Goal: Communication & Community: Answer question/provide support

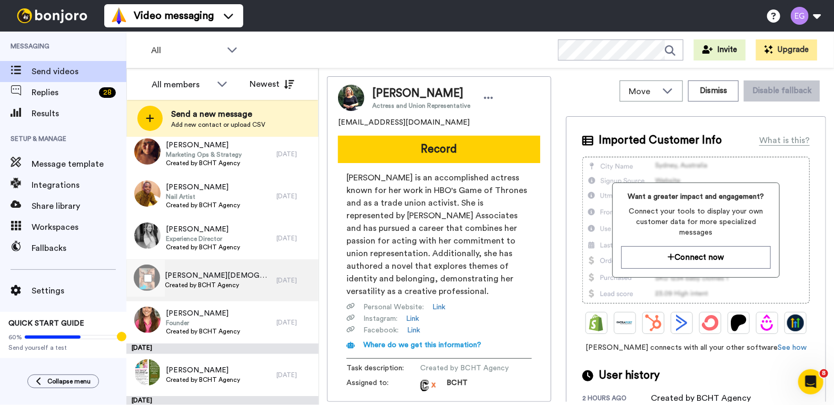
scroll to position [233, 0]
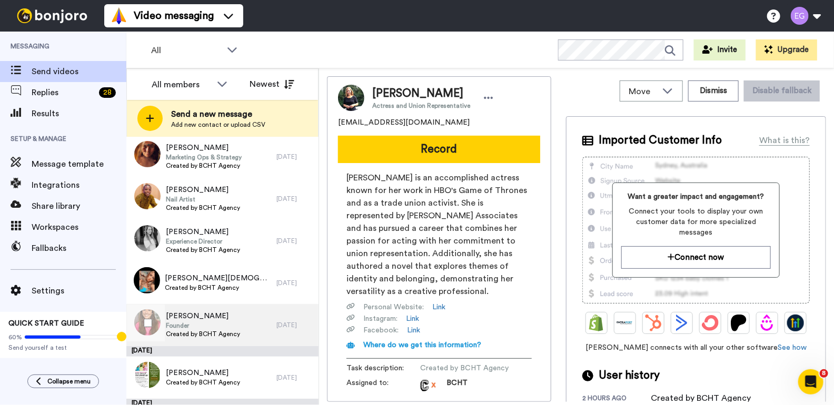
click at [238, 327] on div "Lauren Yates Founder Created by BCHT Agency" at bounding box center [201, 325] width 150 height 42
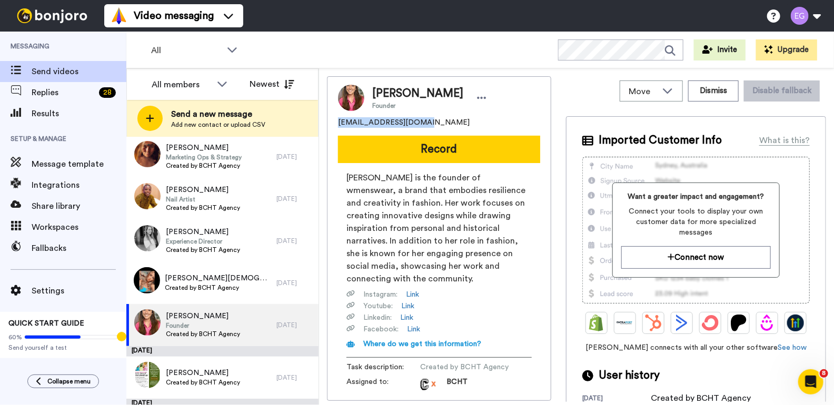
drag, startPoint x: 424, startPoint y: 125, endPoint x: 326, endPoint y: 124, distance: 97.9
click at [326, 124] on div "Move WORKSPACES View all Lead Conversion Welcome Video + Add a new workspace Di…" at bounding box center [576, 236] width 515 height 337
copy span "leyates2019@gmail.com"
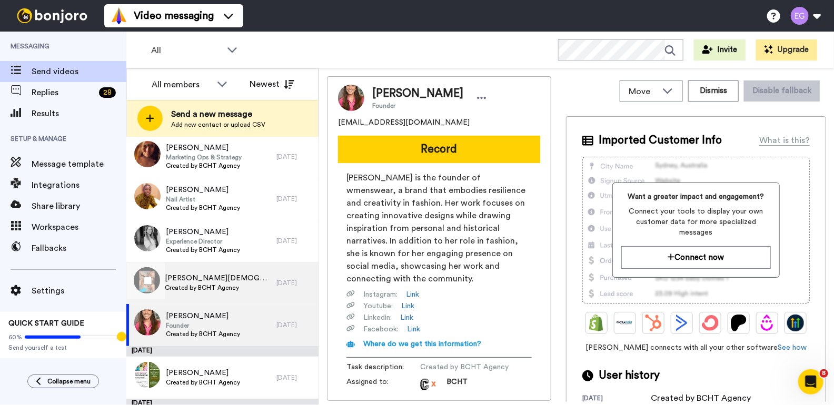
click at [235, 283] on span "Makayla Bischof" at bounding box center [218, 278] width 106 height 11
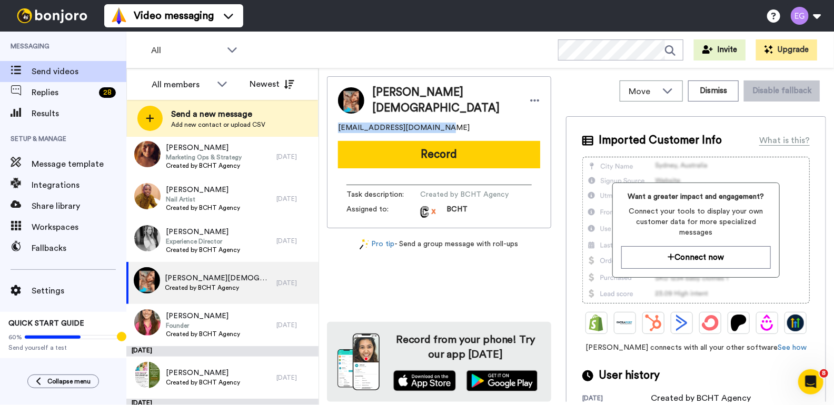
drag, startPoint x: 437, startPoint y: 125, endPoint x: 322, endPoint y: 122, distance: 115.3
click at [322, 122] on div "Move WORKSPACES View all Lead Conversion Welcome Video + Add a new workspace Di…" at bounding box center [576, 236] width 515 height 337
copy span "bischoffamily@outlook.com"
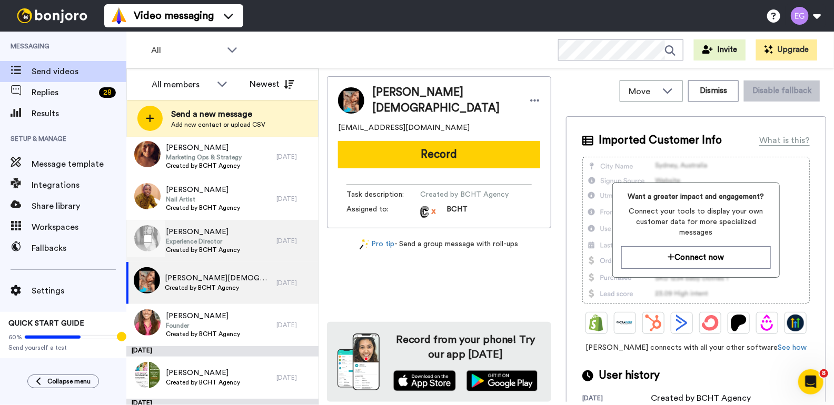
click at [251, 236] on div "Dyana Georgees Experience Director Created by BCHT Agency" at bounding box center [201, 241] width 150 height 42
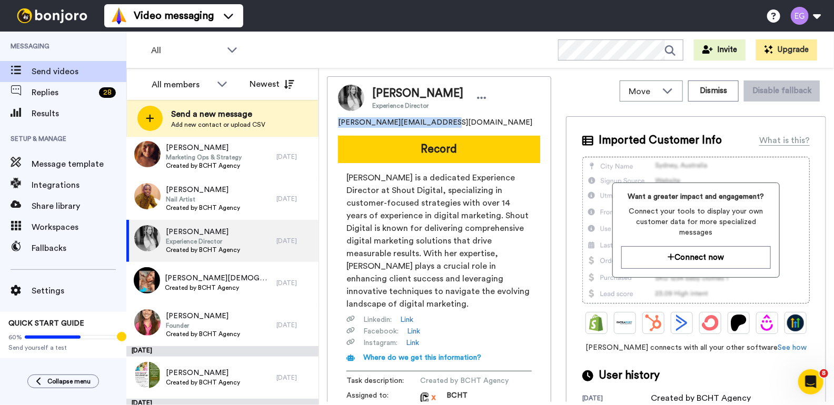
drag, startPoint x: 442, startPoint y: 126, endPoint x: 336, endPoint y: 123, distance: 105.3
click at [336, 123] on div "Dyana Georgees Experience Director dyana.georgees@live.com.au Record Dyana Geor…" at bounding box center [439, 245] width 224 height 338
copy span "dyana.georgees@live.com.au"
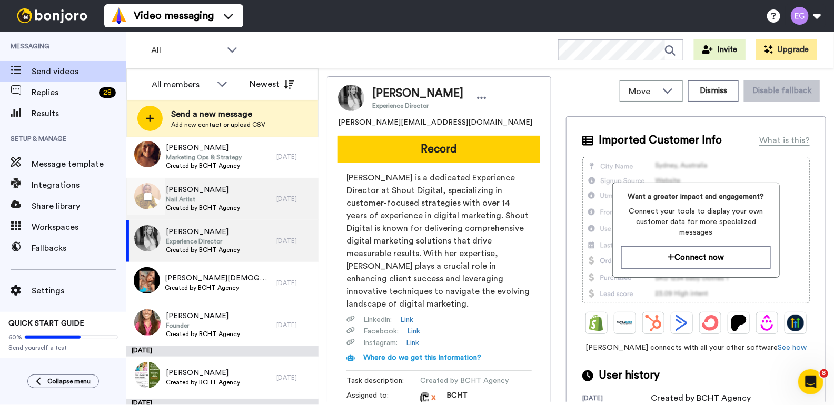
click at [237, 193] on span "Shikeska Douglas" at bounding box center [203, 190] width 74 height 11
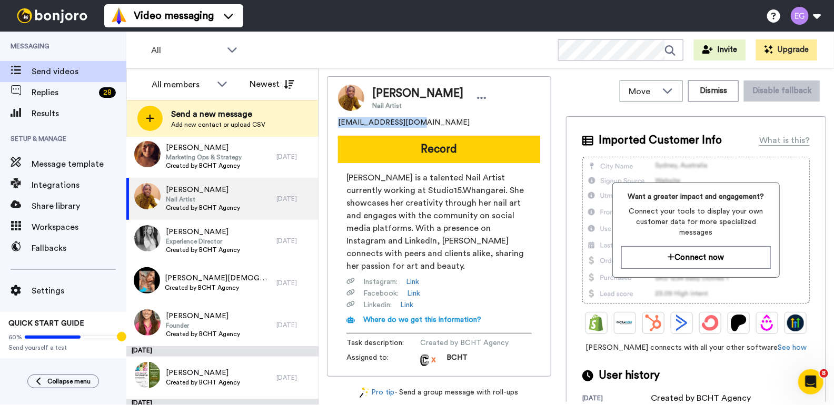
drag, startPoint x: 421, startPoint y: 121, endPoint x: 328, endPoint y: 121, distance: 92.1
click at [328, 121] on div "Shikeska Douglas Nail Artist jshikeska@gmail.com Record Shikeska Douglas is a t…" at bounding box center [439, 226] width 224 height 301
copy span "jshikeska@gmail.com"
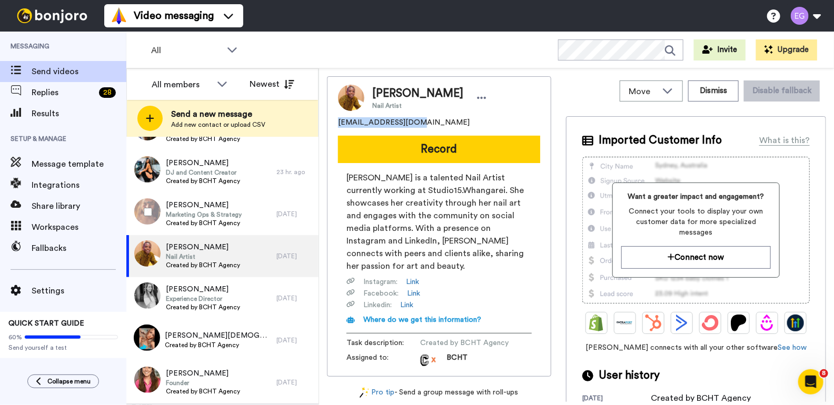
scroll to position [156, 0]
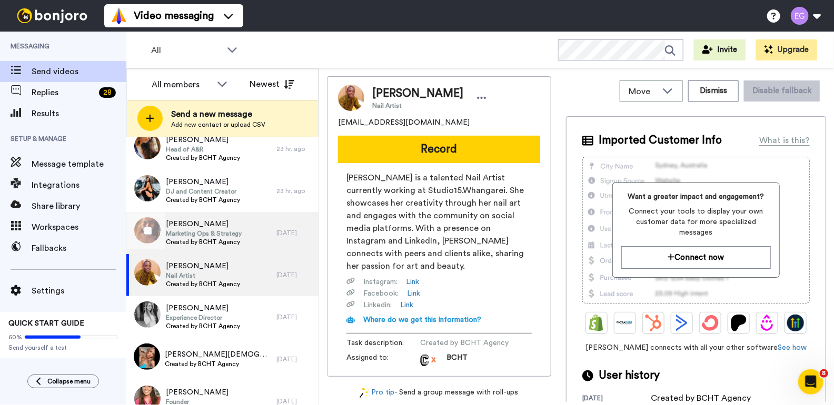
click at [225, 220] on span "[PERSON_NAME]" at bounding box center [204, 224] width 76 height 11
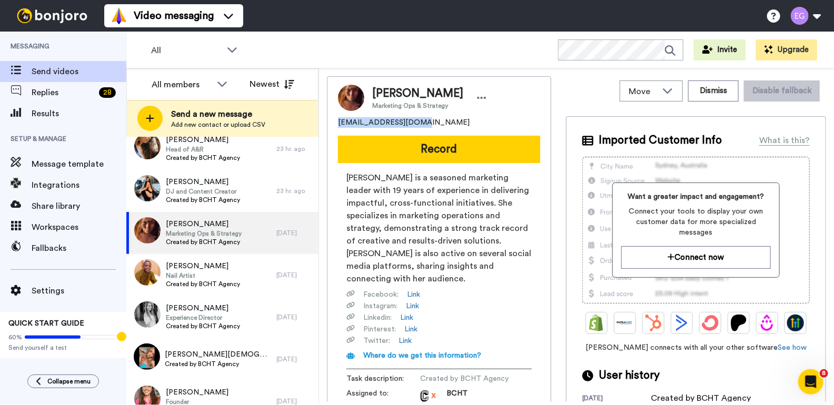
drag, startPoint x: 417, startPoint y: 124, endPoint x: 335, endPoint y: 124, distance: 82.1
click at [335, 124] on div "Hoana Jordan Marketing Ops & Strategy hoana.jord@gmail.com Record Joanna Jordan…" at bounding box center [439, 244] width 224 height 336
copy span "hoana.jord@gmail.com"
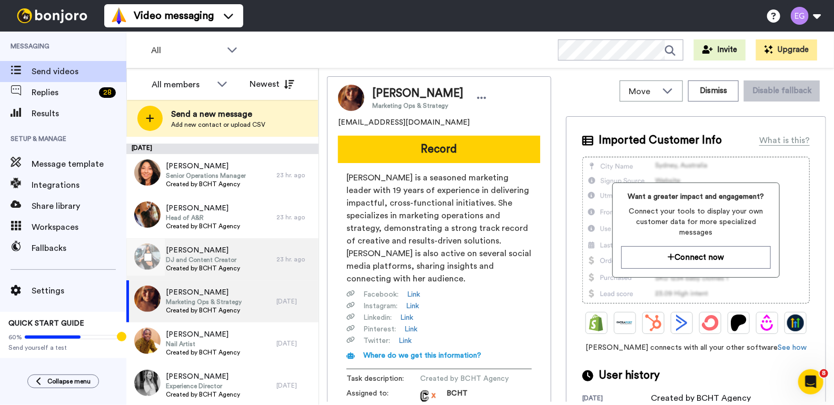
click at [241, 256] on div "Jess Mashava DJ and Content Creator Created by BCHT Agency" at bounding box center [201, 259] width 150 height 42
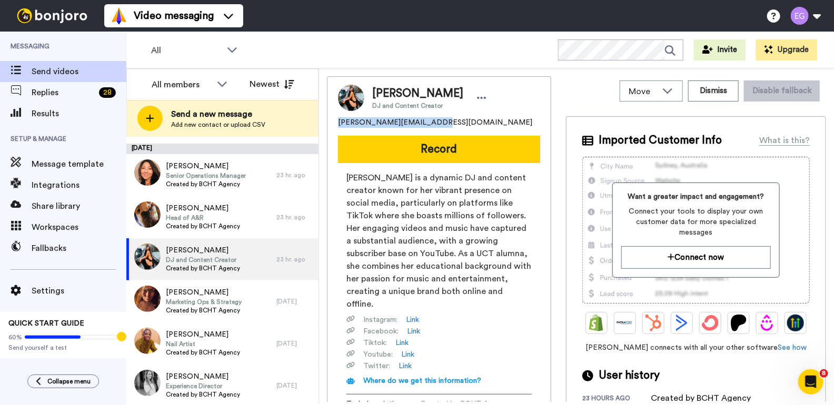
drag, startPoint x: 429, startPoint y: 123, endPoint x: 322, endPoint y: 122, distance: 107.4
click at [322, 122] on div "Move WORKSPACES View all Lead Conversion Welcome Video + Add a new workspace Di…" at bounding box center [576, 236] width 515 height 337
copy span "jessiefinley@hotmail.com"
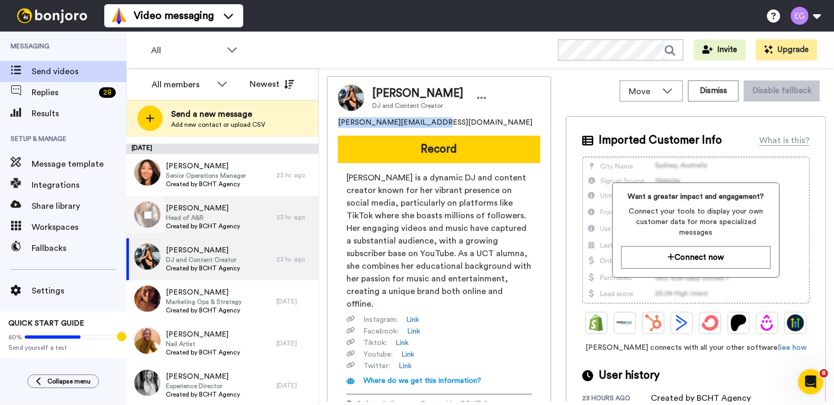
scroll to position [74, 0]
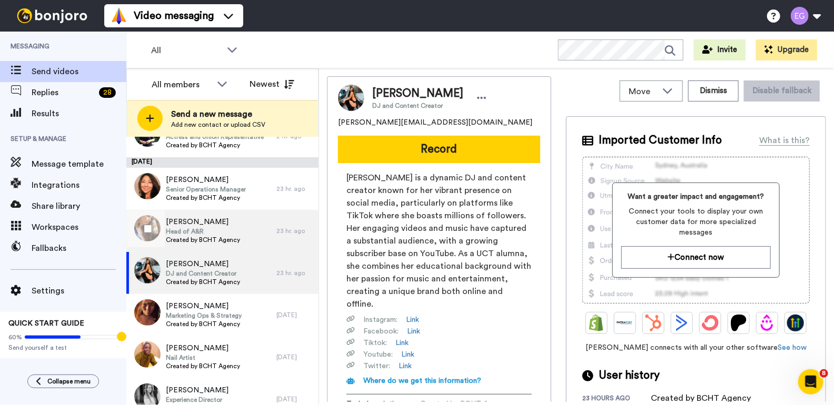
click at [248, 227] on div "Oksana Nikitina Head of A&R Created by BCHT Agency" at bounding box center [201, 231] width 150 height 42
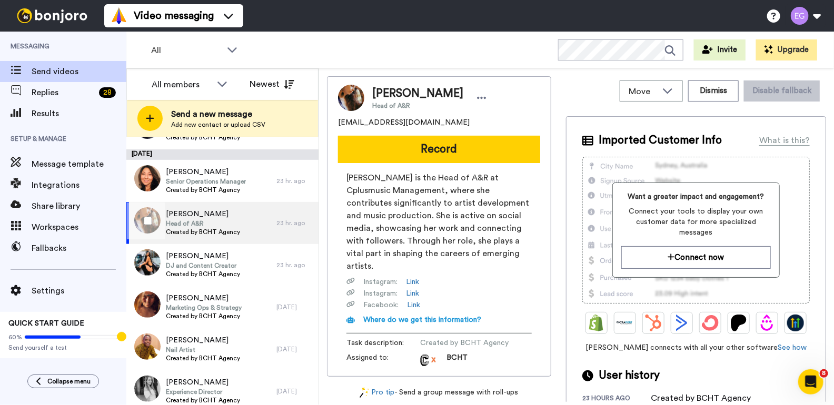
scroll to position [78, 0]
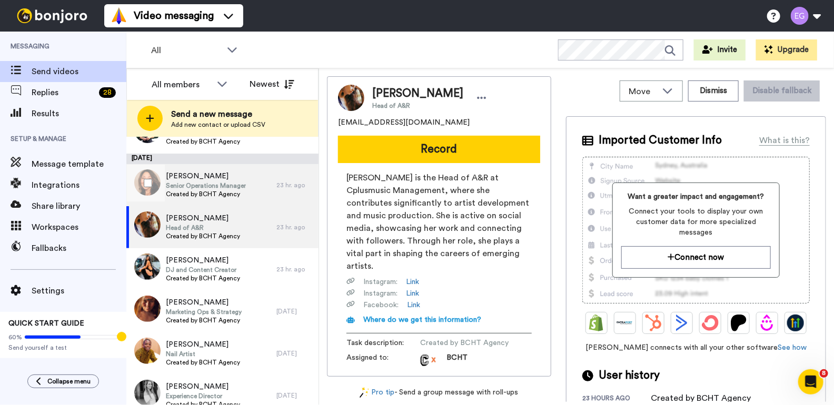
click at [262, 189] on div "Angela Di Bari Senior Operations Manager Created by BCHT Agency" at bounding box center [201, 185] width 150 height 42
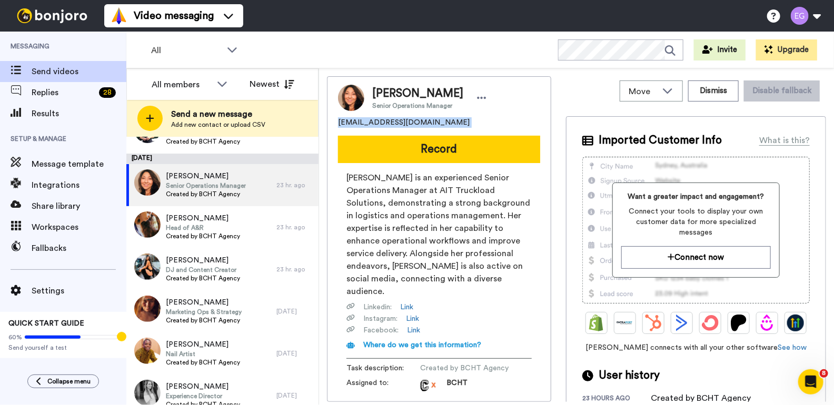
drag, startPoint x: 419, startPoint y: 128, endPoint x: 333, endPoint y: 123, distance: 85.9
click at [333, 123] on div "Angela Di Bari Senior Operations Manager jadbheath@gmail.com Record Angela Di B…" at bounding box center [439, 239] width 224 height 326
copy span "jadbheath@gmail.com"
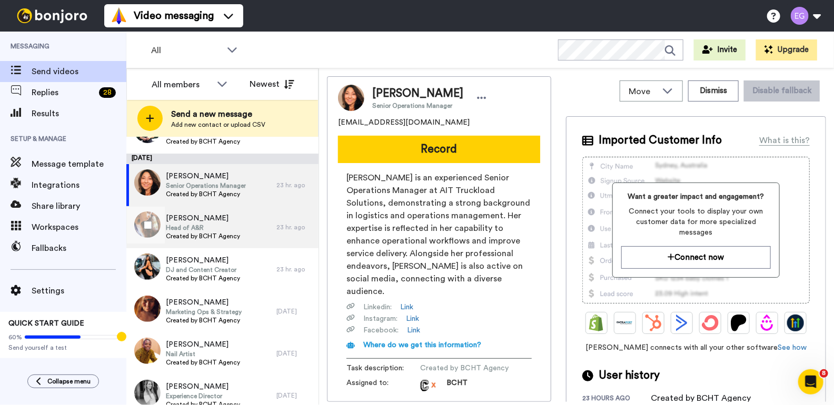
click at [230, 224] on span "Head of A&R" at bounding box center [203, 228] width 74 height 8
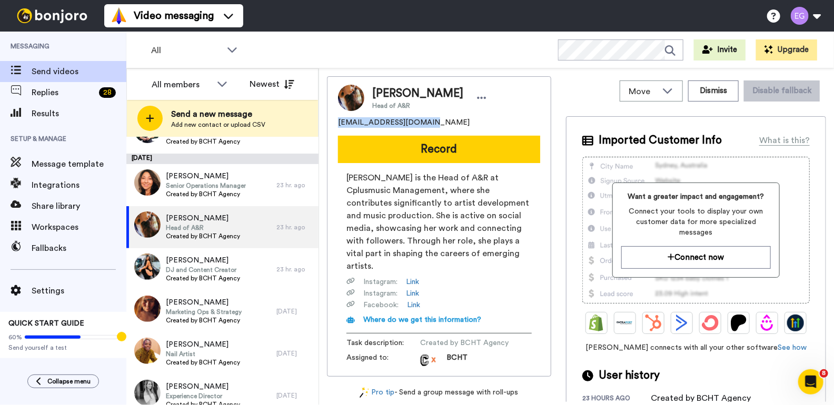
drag, startPoint x: 426, startPoint y: 127, endPoint x: 324, endPoint y: 124, distance: 102.2
click at [324, 124] on div "Move WORKSPACES View all Lead Conversion Welcome Video + Add a new workspace Di…" at bounding box center [576, 236] width 515 height 337
copy span "nikioksana79@gmail.com"
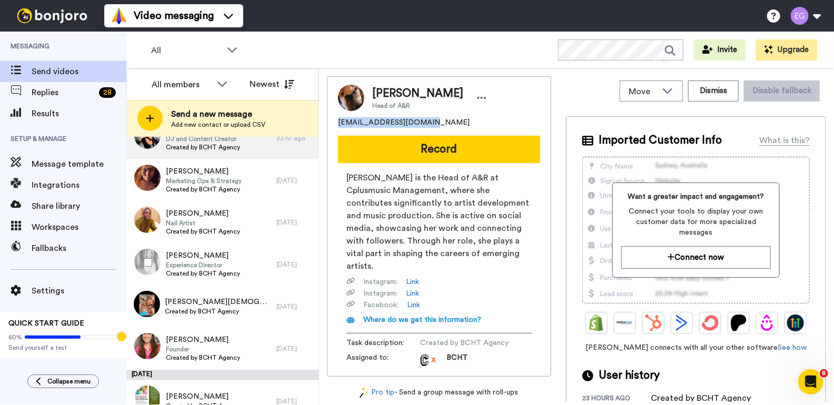
scroll to position [227, 0]
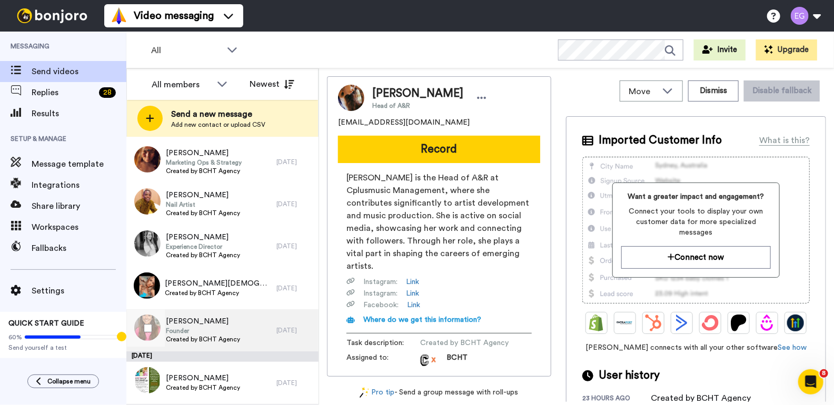
click at [232, 322] on span "Lauren Yates" at bounding box center [203, 321] width 74 height 11
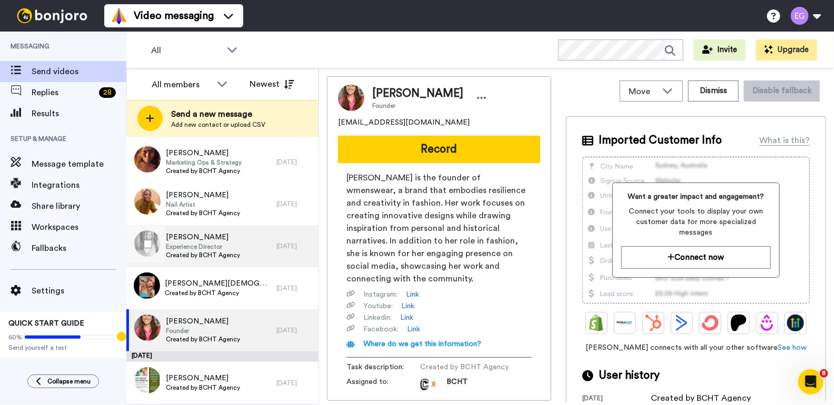
click at [247, 237] on div "Dyana Georgees Experience Director Created by BCHT Agency" at bounding box center [201, 246] width 150 height 42
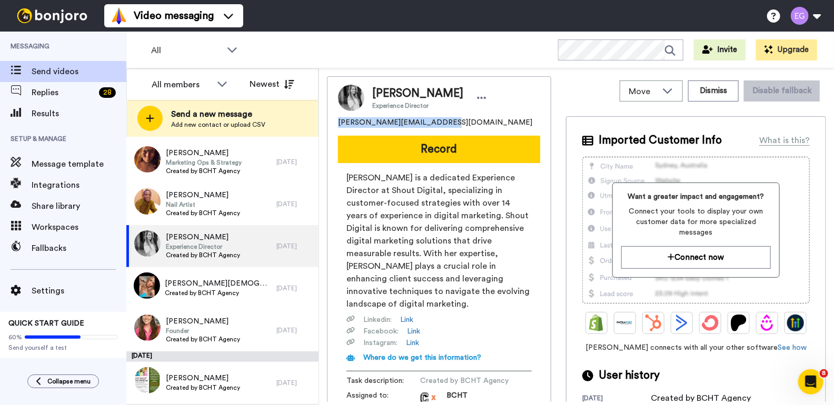
drag, startPoint x: 446, startPoint y: 127, endPoint x: 332, endPoint y: 125, distance: 114.2
click at [332, 125] on div "Dyana Georgees Experience Director dyana.georgees@live.com.au Record Dyana Geor…" at bounding box center [439, 245] width 224 height 338
copy span "dyana.georgees@live.com.au"
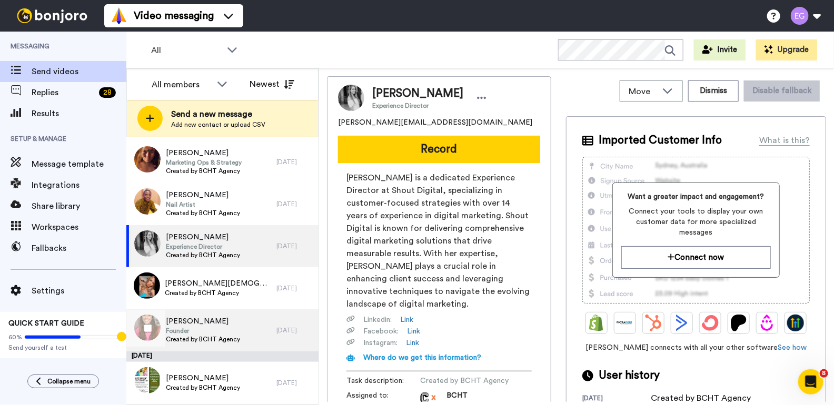
click at [221, 323] on span "Lauren Yates" at bounding box center [203, 321] width 74 height 11
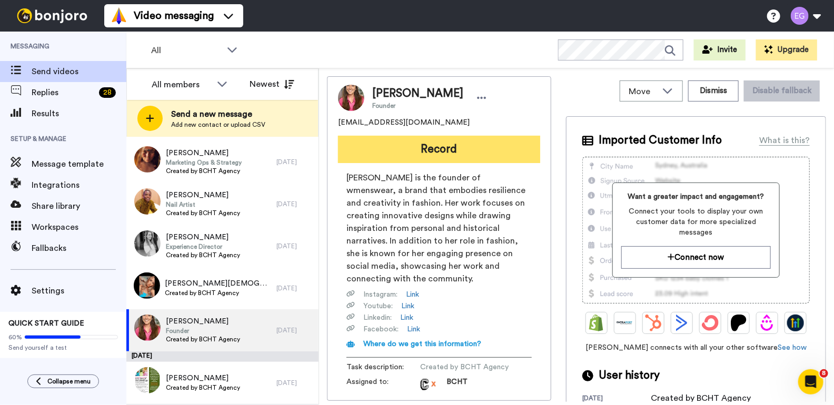
click at [438, 149] on button "Record" at bounding box center [439, 149] width 202 height 27
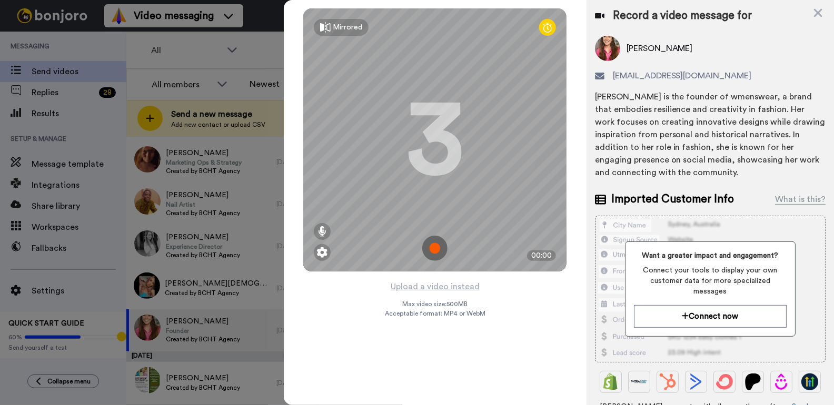
click at [434, 245] on img at bounding box center [434, 248] width 25 height 25
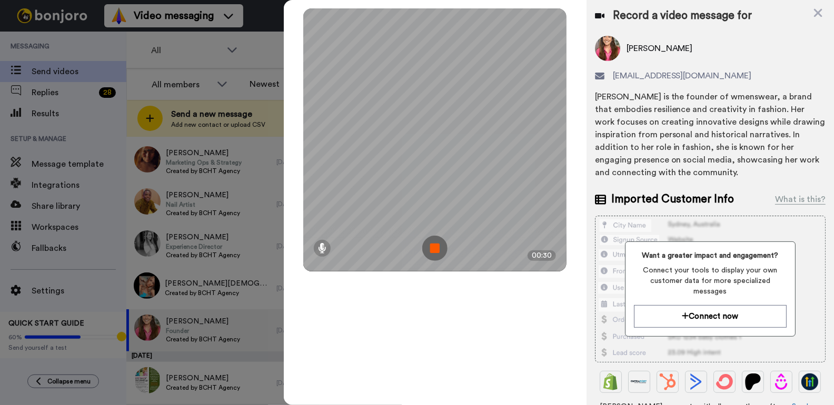
click at [433, 249] on img at bounding box center [434, 248] width 25 height 25
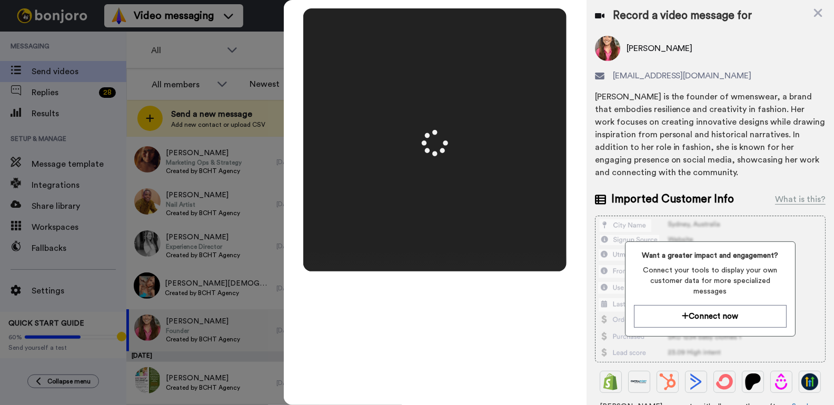
click at [433, 249] on div at bounding box center [434, 139] width 263 height 263
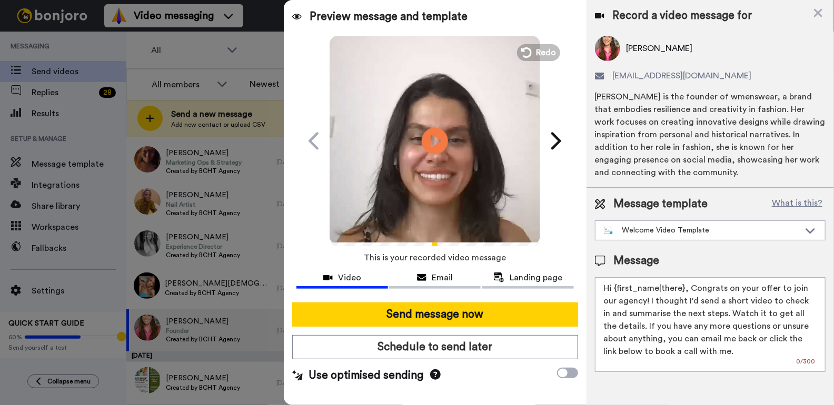
drag, startPoint x: 682, startPoint y: 289, endPoint x: 614, endPoint y: 285, distance: 67.5
click at [614, 285] on textarea "Hi {first_name|there}, Congrats on your offer to join our agency! I thought I'd…" at bounding box center [710, 324] width 231 height 95
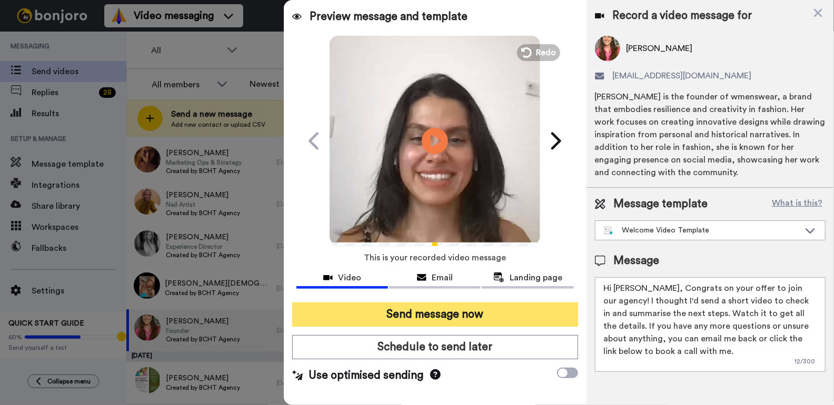
type textarea "Hi Lauren, Congrats on your offer to join our agency! I thought I'd send a shor…"
click at [437, 309] on button "Send message now" at bounding box center [435, 315] width 286 height 24
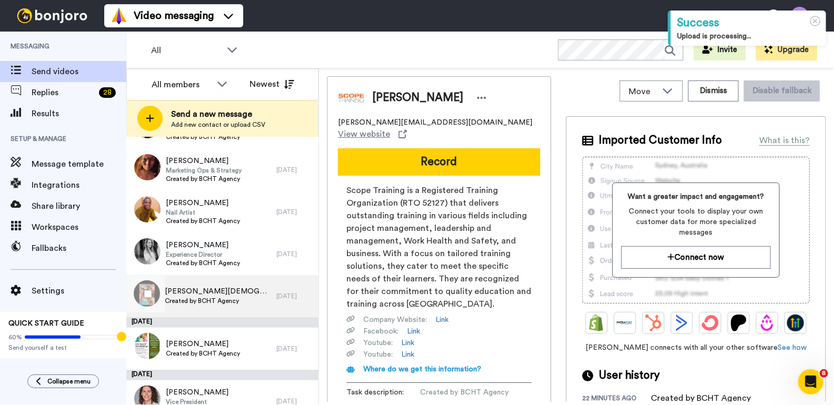
click at [260, 294] on div "Makayla Bischof Created by BCHT Agency" at bounding box center [201, 296] width 150 height 42
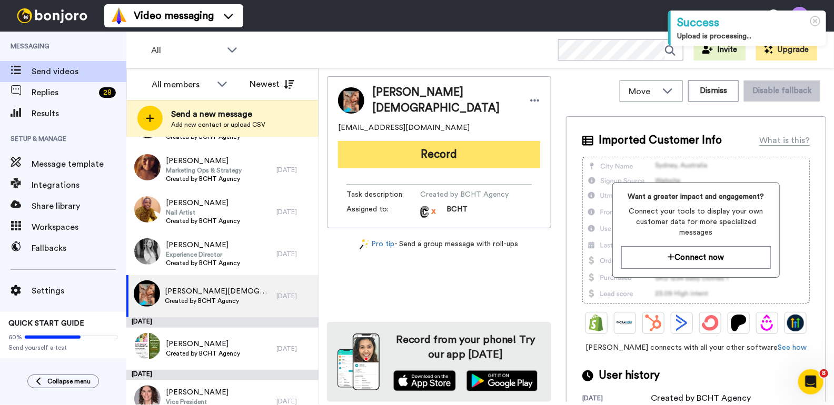
click at [439, 156] on button "Record" at bounding box center [439, 154] width 202 height 27
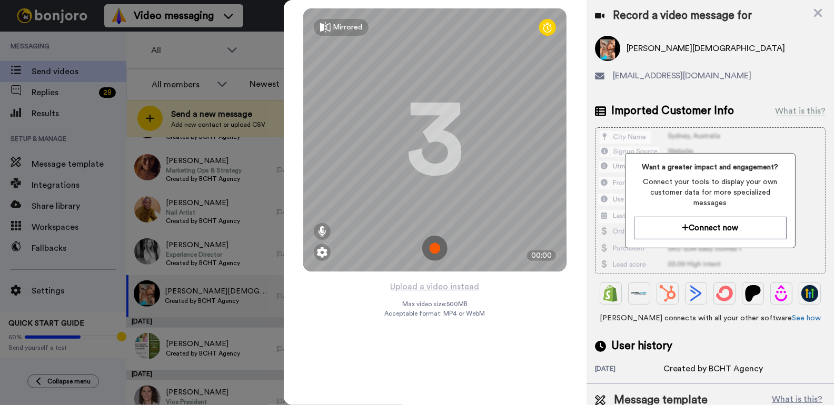
click at [438, 249] on img at bounding box center [434, 248] width 25 height 25
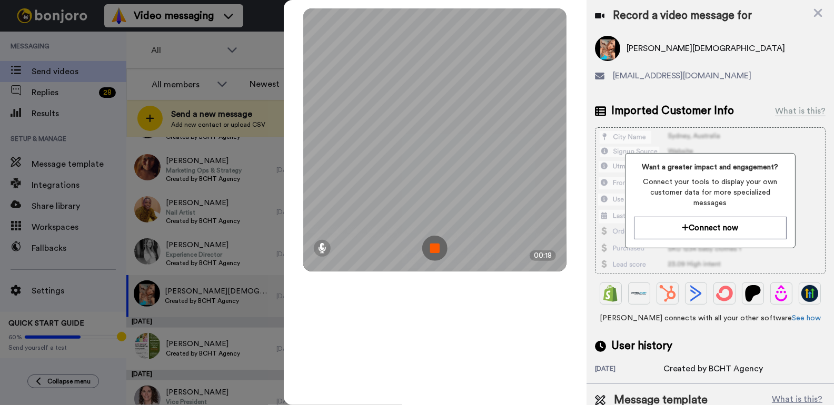
click at [434, 248] on img at bounding box center [434, 248] width 25 height 25
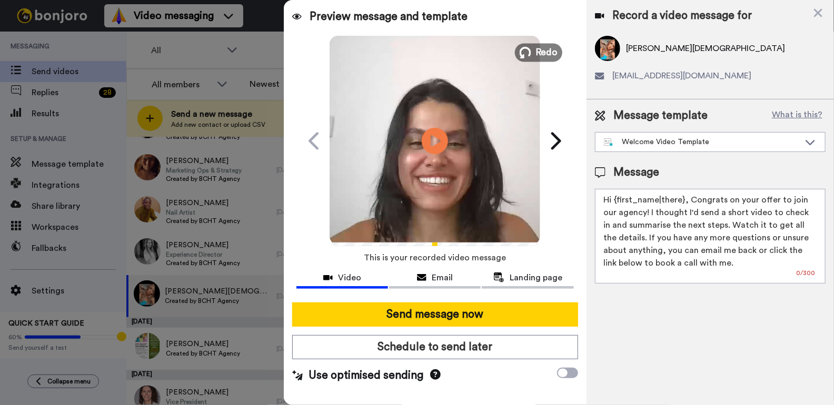
click at [534, 51] on button "Redo" at bounding box center [538, 52] width 47 height 18
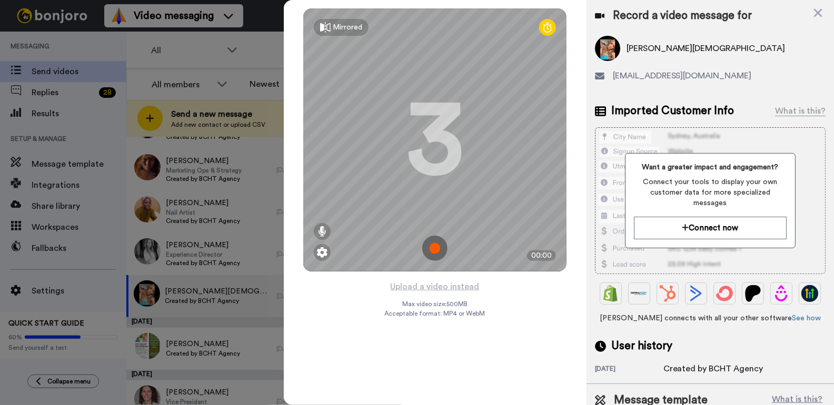
click at [435, 247] on img at bounding box center [434, 248] width 25 height 25
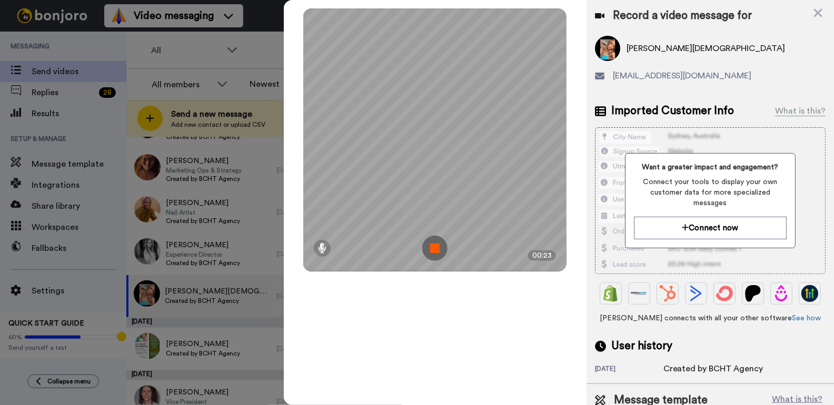
click at [436, 252] on img at bounding box center [434, 248] width 25 height 25
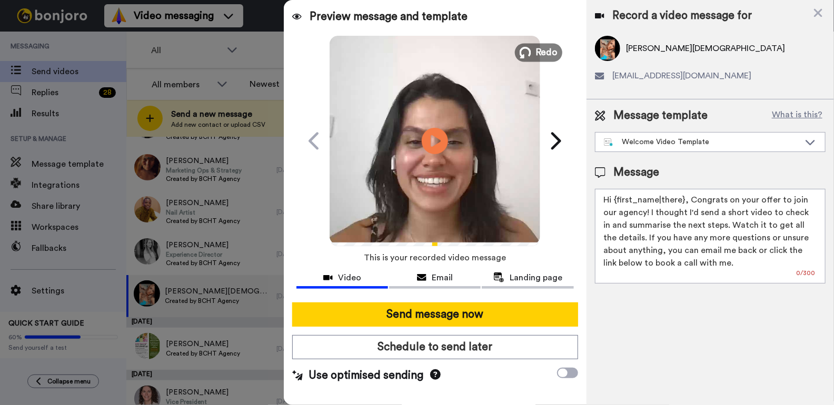
click at [537, 49] on span "Redo" at bounding box center [547, 52] width 22 height 14
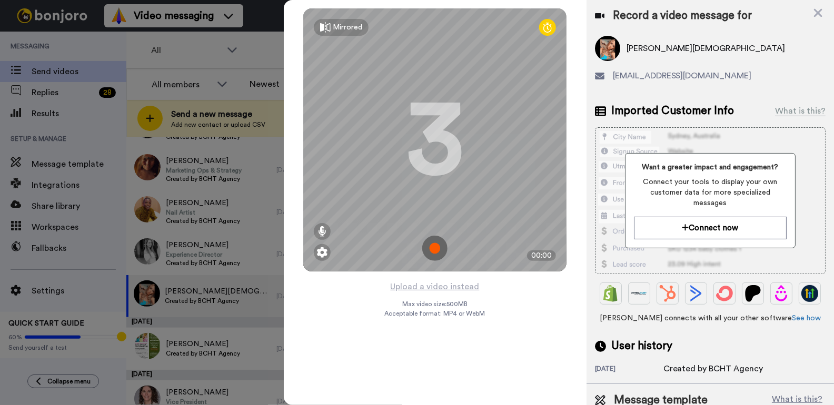
click at [436, 248] on img at bounding box center [434, 248] width 25 height 25
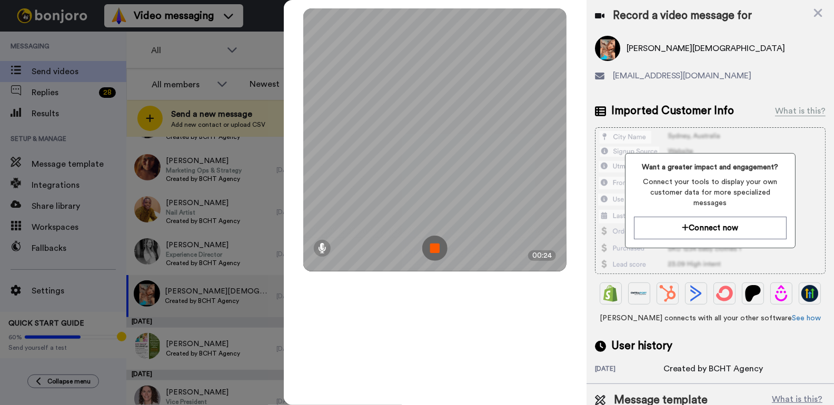
click at [434, 253] on img at bounding box center [434, 248] width 25 height 25
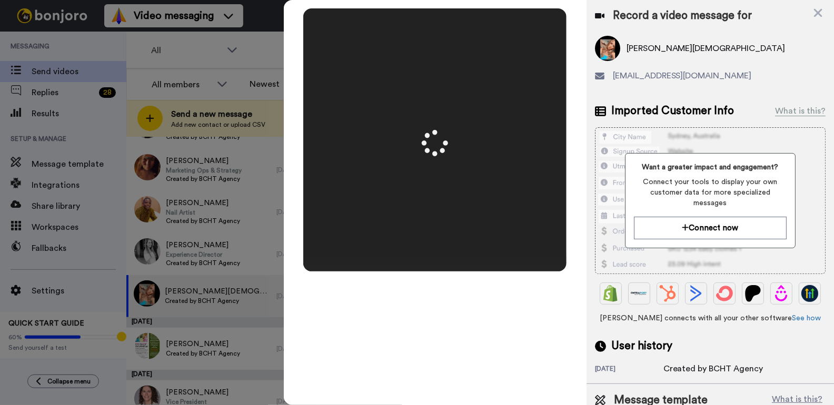
click at [434, 253] on div at bounding box center [434, 139] width 263 height 263
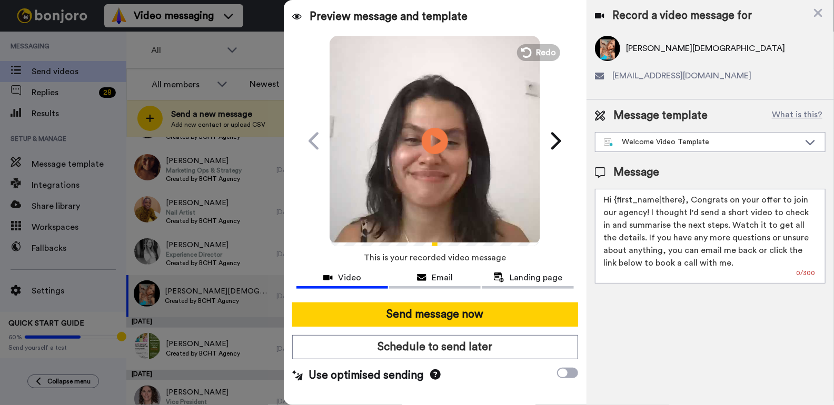
drag, startPoint x: 683, startPoint y: 199, endPoint x: 618, endPoint y: 199, distance: 64.2
click at [618, 199] on textarea "Hi {first_name|there}, Congrats on your offer to join our agency! I thought I'd…" at bounding box center [710, 236] width 231 height 95
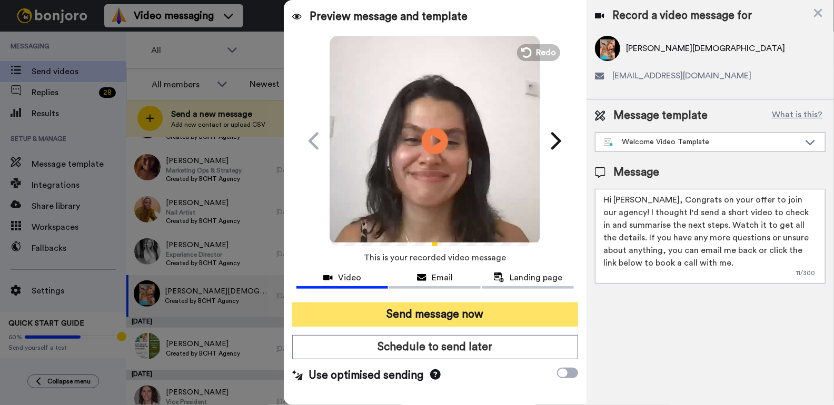
type textarea "Hi Makayla, Congrats on your offer to join our agency! I thought I'd send a sho…"
click at [418, 308] on button "Send message now" at bounding box center [435, 315] width 286 height 24
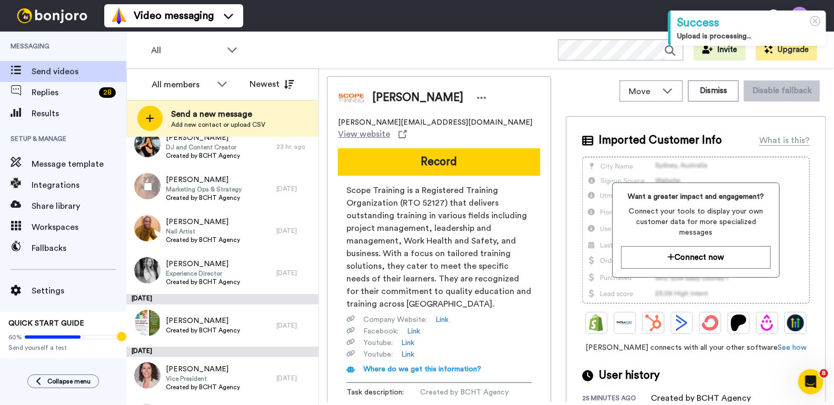
scroll to position [219, 0]
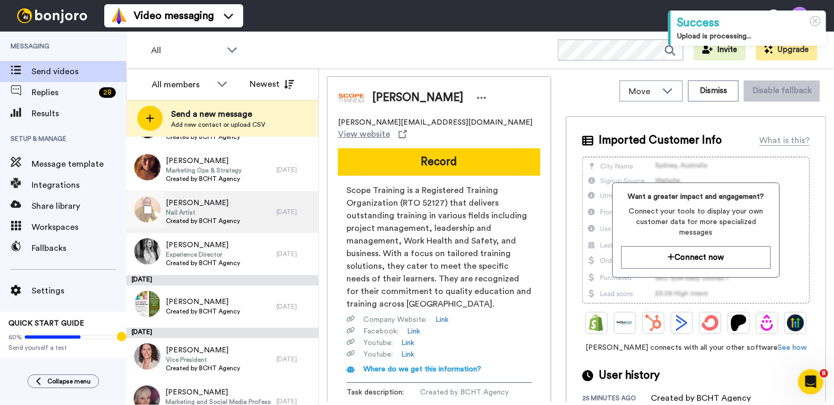
click at [247, 206] on div "Shikeska Douglas Nail Artist Created by BCHT Agency" at bounding box center [201, 212] width 150 height 42
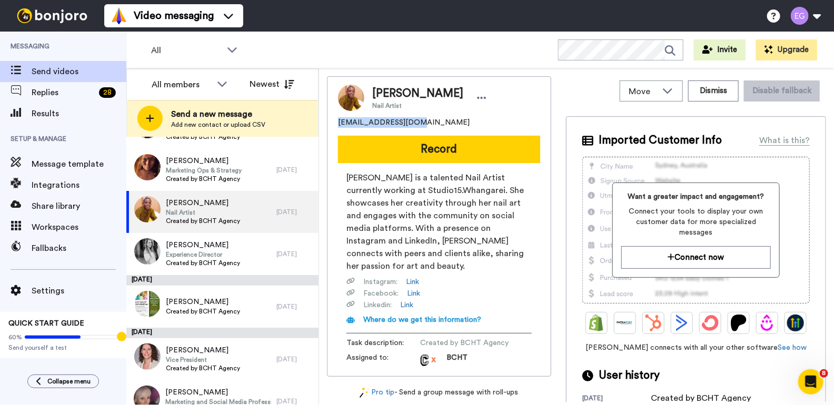
drag, startPoint x: 415, startPoint y: 125, endPoint x: 335, endPoint y: 120, distance: 79.7
click at [335, 120] on div "Shikeska Douglas Nail Artist jshikeska@gmail.com Record Shikeska Douglas is a t…" at bounding box center [439, 226] width 224 height 301
copy span "jshikeska@gmail.com"
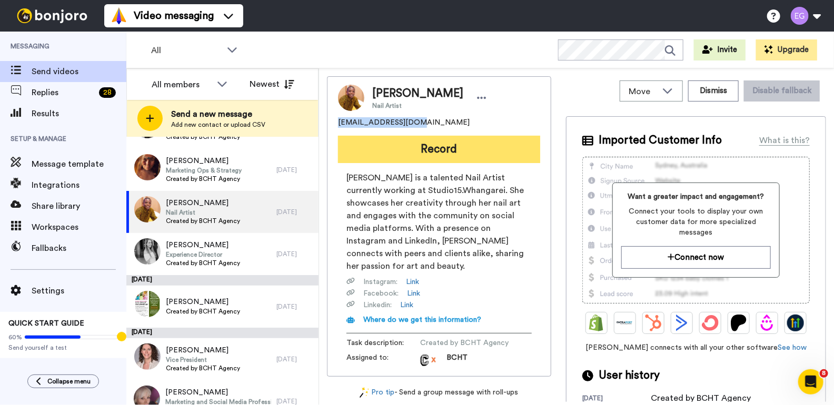
click at [444, 149] on button "Record" at bounding box center [439, 149] width 202 height 27
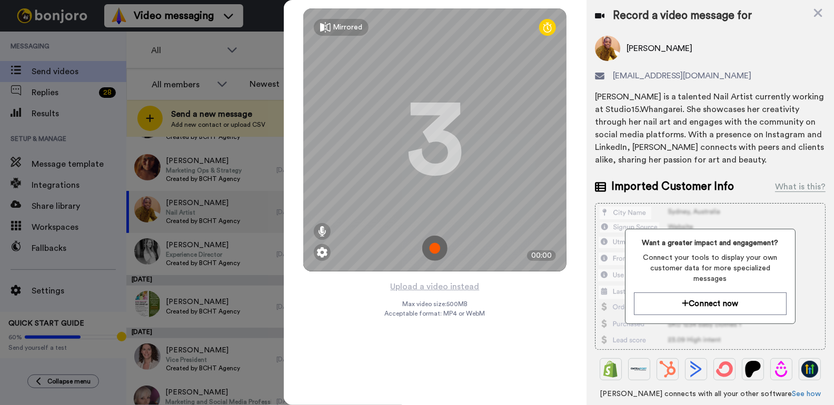
click at [435, 249] on img at bounding box center [434, 248] width 25 height 25
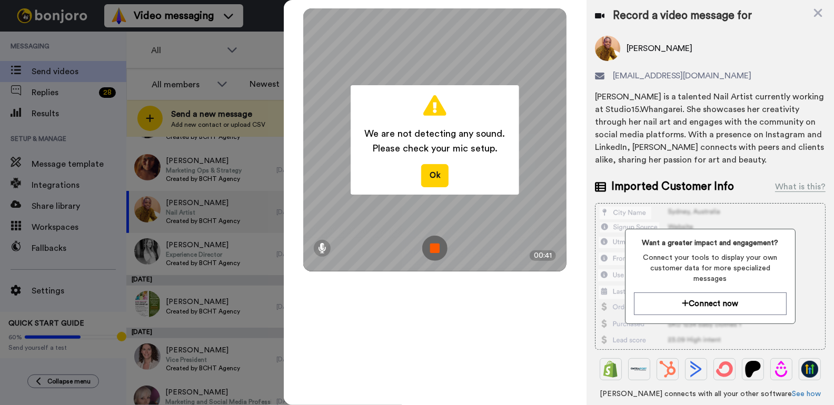
click at [436, 246] on img at bounding box center [434, 248] width 25 height 25
click at [436, 246] on video at bounding box center [435, 139] width 526 height 263
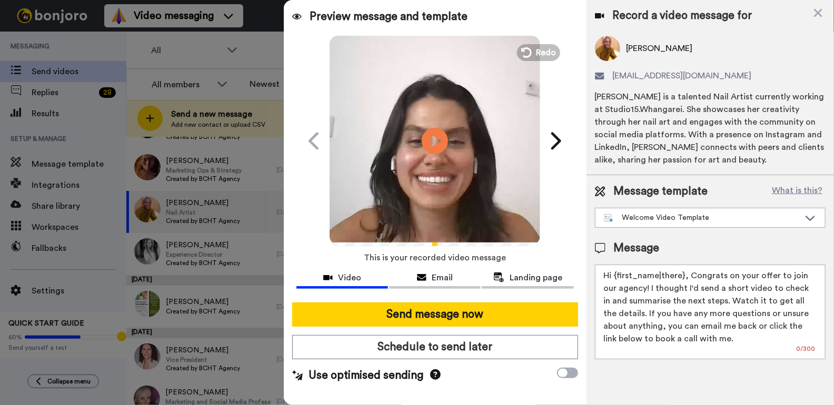
drag, startPoint x: 682, startPoint y: 274, endPoint x: 617, endPoint y: 279, distance: 64.9
click at [617, 279] on textarea "Hi {first_name|there}, Congrats on your offer to join our agency! I thought I'd…" at bounding box center [710, 312] width 231 height 95
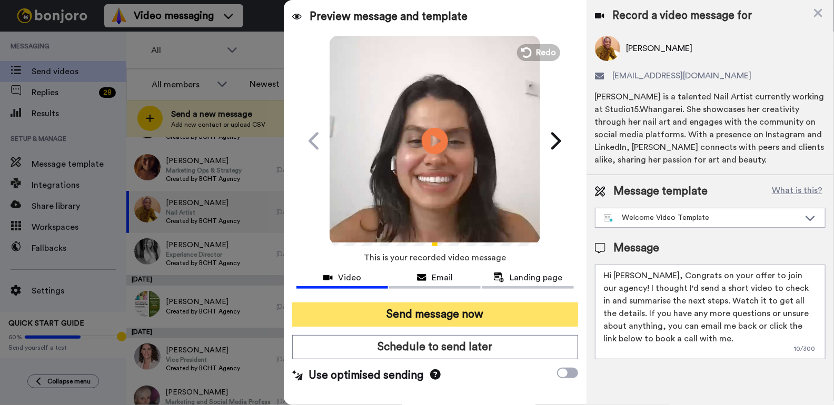
type textarea "Hi Shikeska, Congrats on your offer to join our agency! I thought I'd send a sh…"
click at [448, 311] on button "Send message now" at bounding box center [435, 315] width 286 height 24
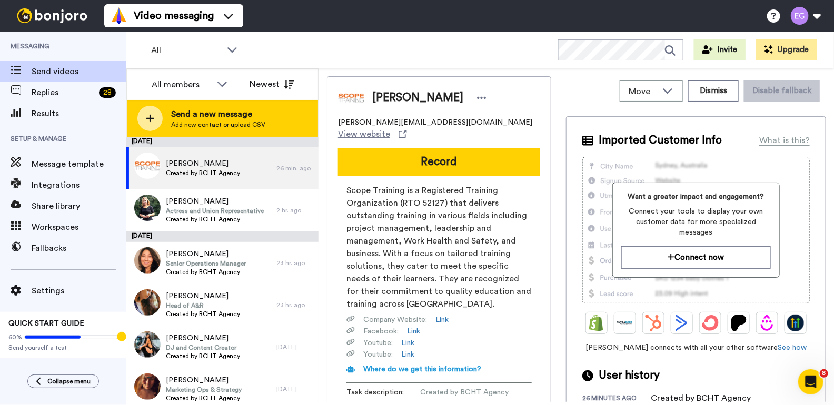
click at [197, 115] on span "Send a new message" at bounding box center [218, 114] width 94 height 13
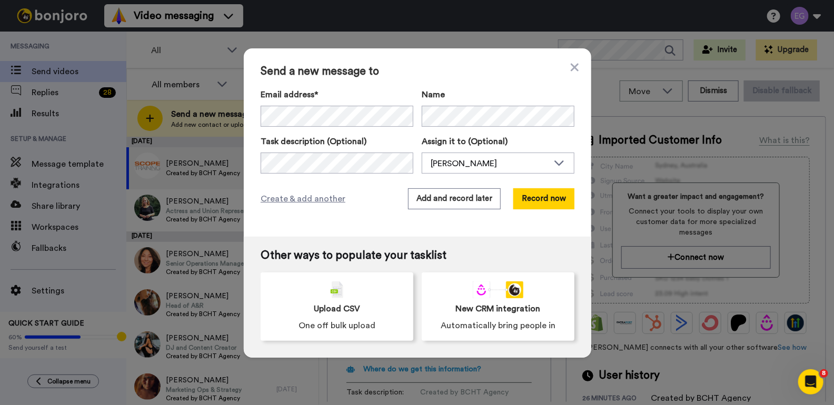
click at [371, 89] on label "Email address*" at bounding box center [337, 94] width 153 height 13
click at [414, 137] on div "Task description (Optional) Assign it to (Optional) [PERSON_NAME] [PERSON_NAME]…" at bounding box center [418, 154] width 314 height 38
click at [550, 197] on button "Record now" at bounding box center [543, 198] width 61 height 21
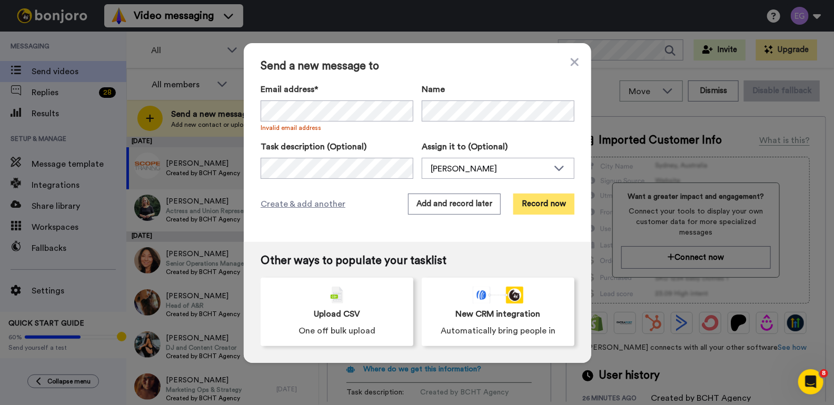
click at [548, 203] on button "Record now" at bounding box center [543, 204] width 61 height 21
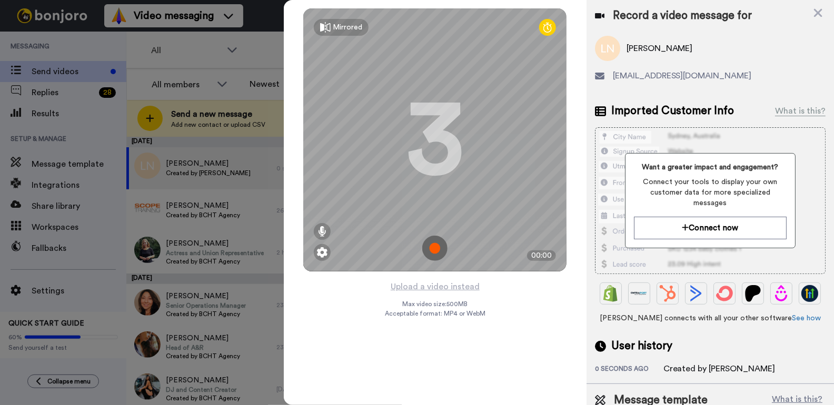
click at [435, 249] on img at bounding box center [434, 248] width 25 height 25
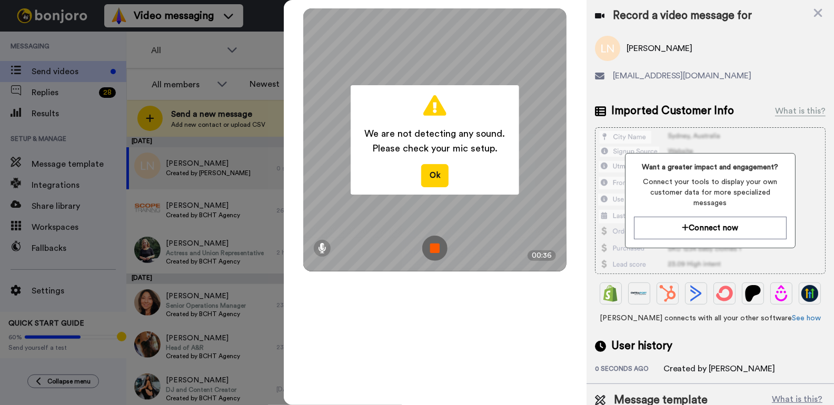
click at [431, 245] on img at bounding box center [434, 248] width 25 height 25
click at [431, 245] on div at bounding box center [434, 139] width 263 height 263
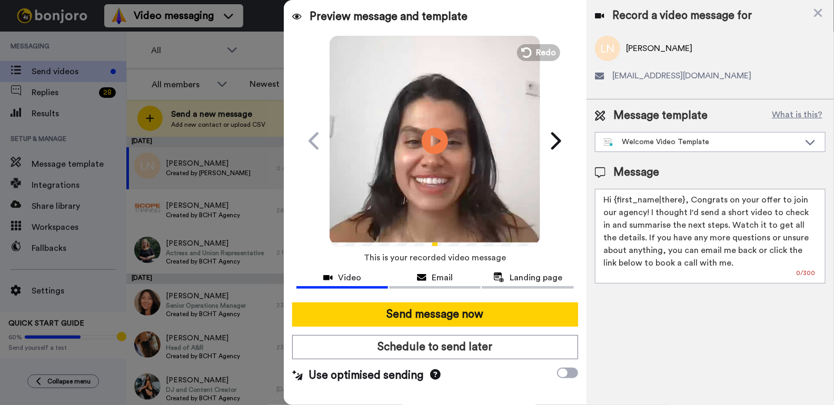
drag, startPoint x: 681, startPoint y: 198, endPoint x: 622, endPoint y: 199, distance: 59.5
click at [622, 199] on textarea "Hi {first_name|there}, Congrats on your offer to join our agency! I thought I'd…" at bounding box center [710, 236] width 231 height 95
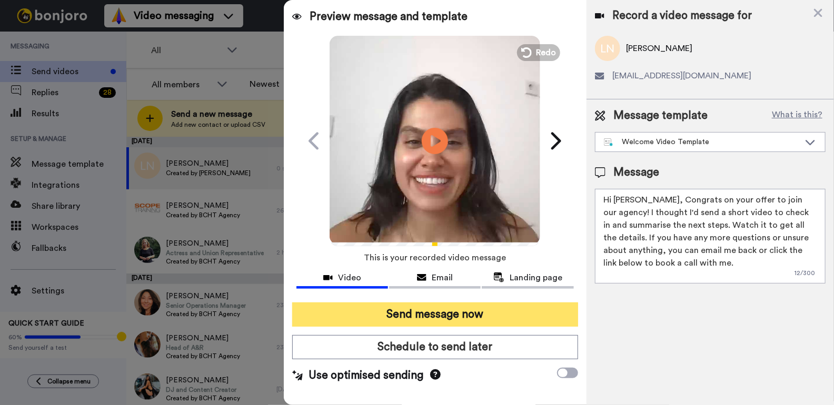
type textarea "Hi [PERSON_NAME], Congrats on your offer to join our agency! I thought I'd send…"
click at [441, 312] on button "Send message now" at bounding box center [435, 315] width 286 height 24
